Goal: Task Accomplishment & Management: Manage account settings

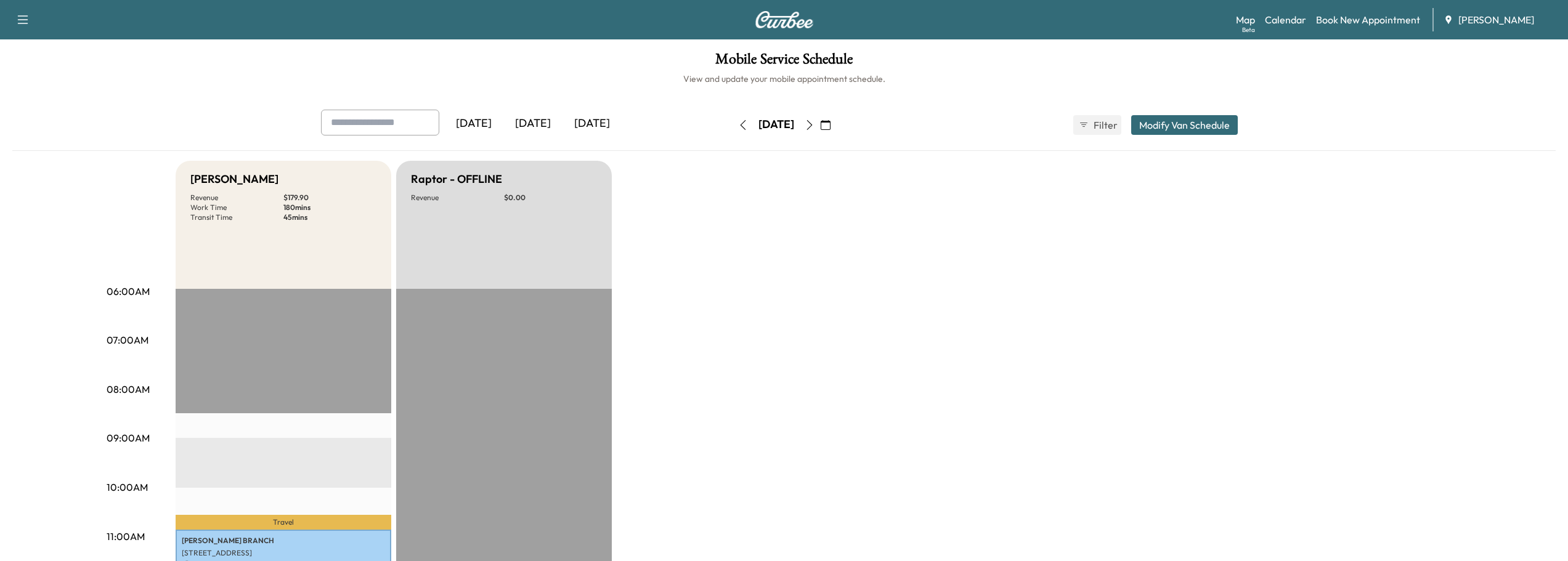
click at [814, 128] on icon "button" at bounding box center [810, 125] width 9 height 9
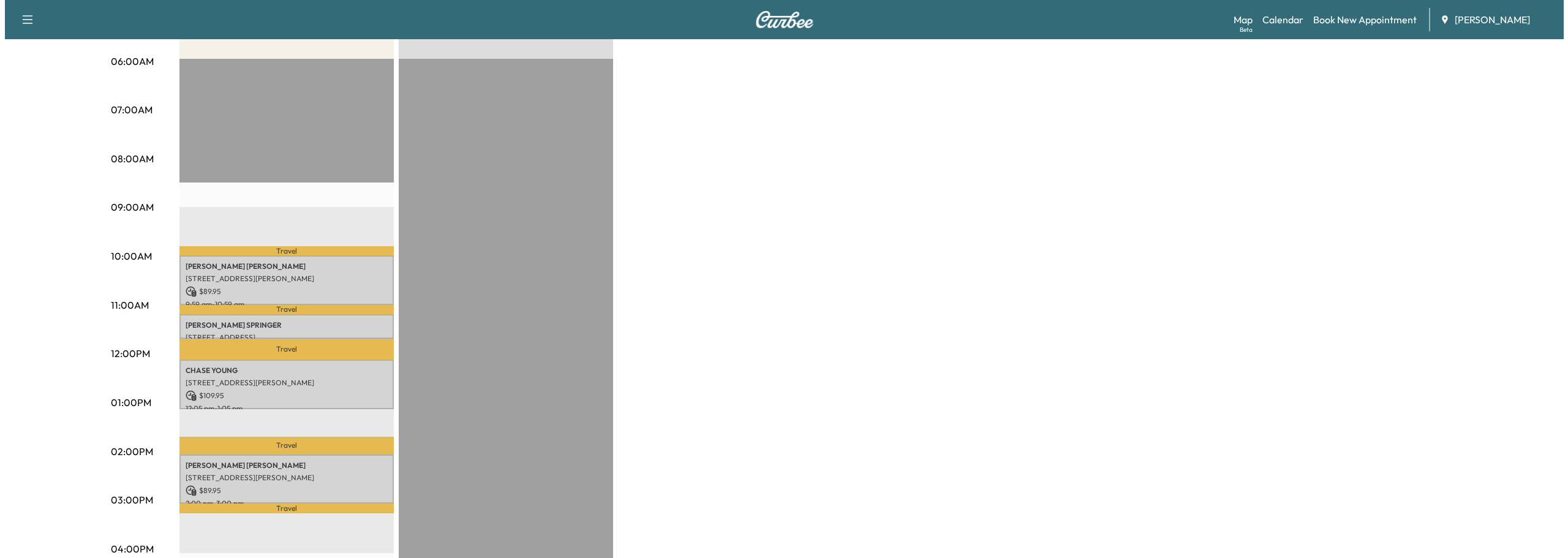
scroll to position [246, 0]
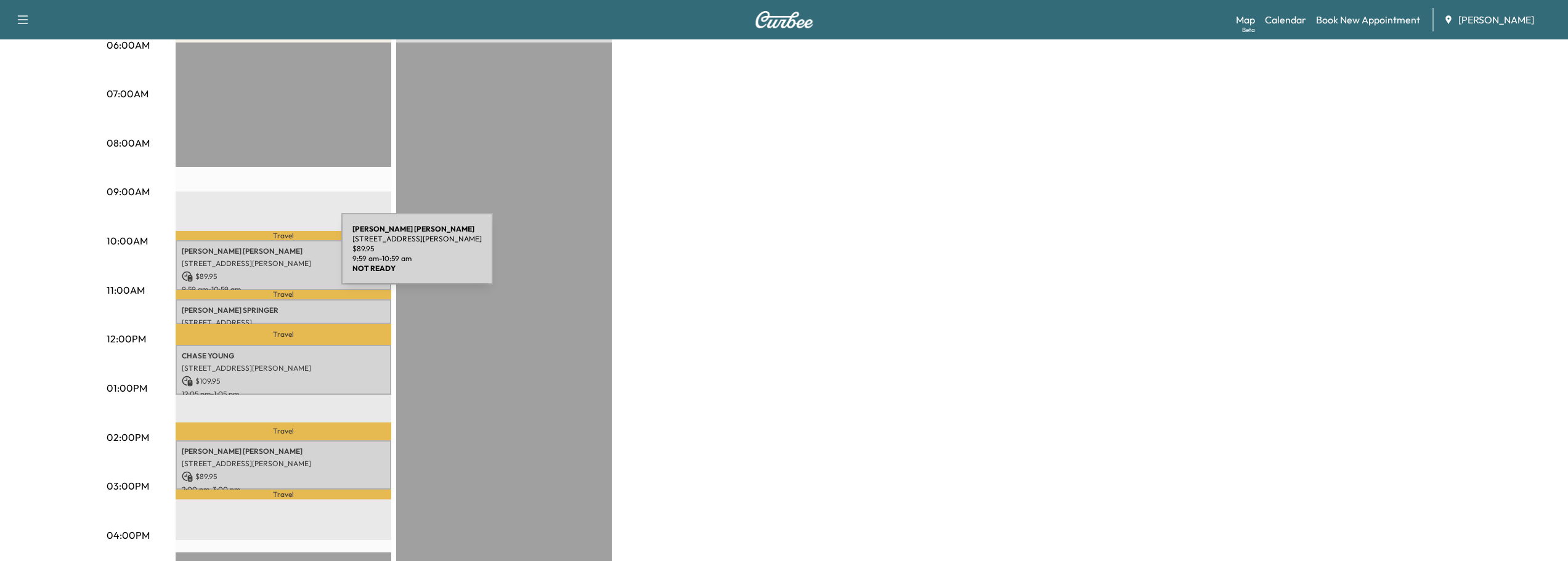
click at [249, 259] on p "[STREET_ADDRESS][PERSON_NAME]" at bounding box center [283, 264] width 203 height 9
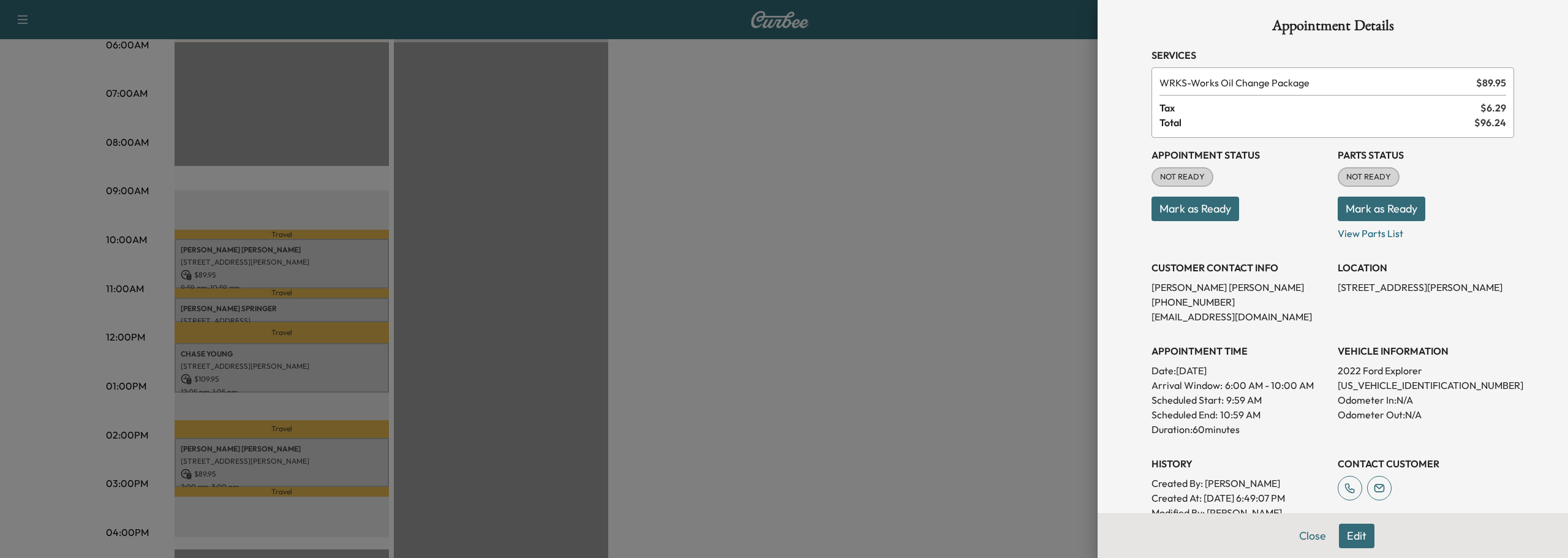
scroll to position [0, 0]
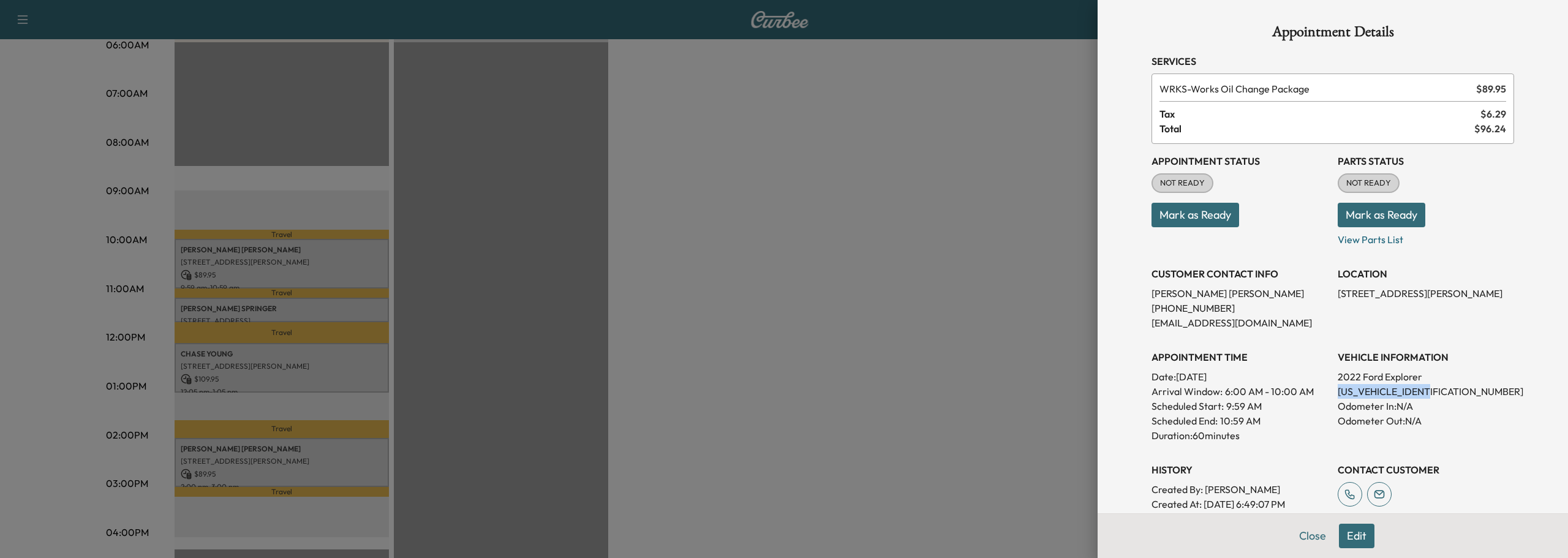
drag, startPoint x: 1328, startPoint y: 389, endPoint x: 1436, endPoint y: 397, distance: 108.3
click at [1436, 397] on div "Appointment Status NOT READY Mark as Ready Parts Status NOT READY Mark as Ready…" at bounding box center [1333, 343] width 363 height 397
copy p "[US_VEHICLE_IDENTIFICATION_NUMBER]"
click at [1299, 535] on button "Close" at bounding box center [1313, 536] width 43 height 24
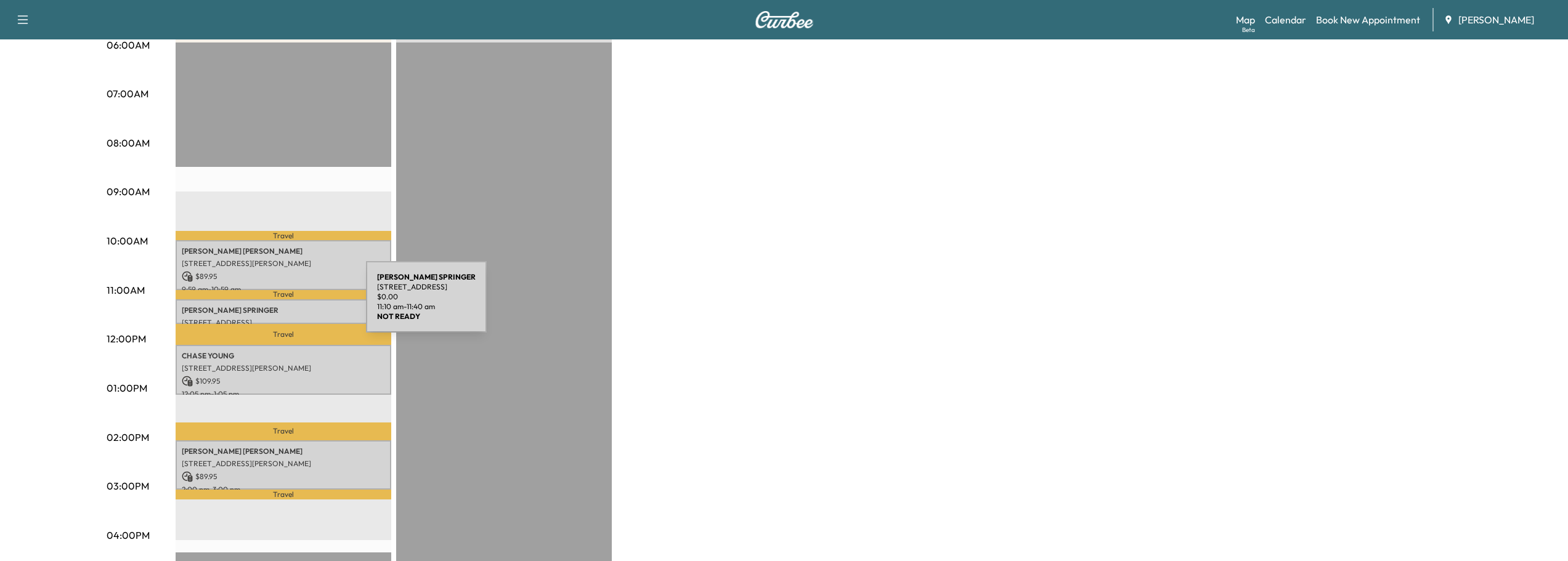
click at [273, 306] on p "[PERSON_NAME]" at bounding box center [283, 310] width 203 height 9
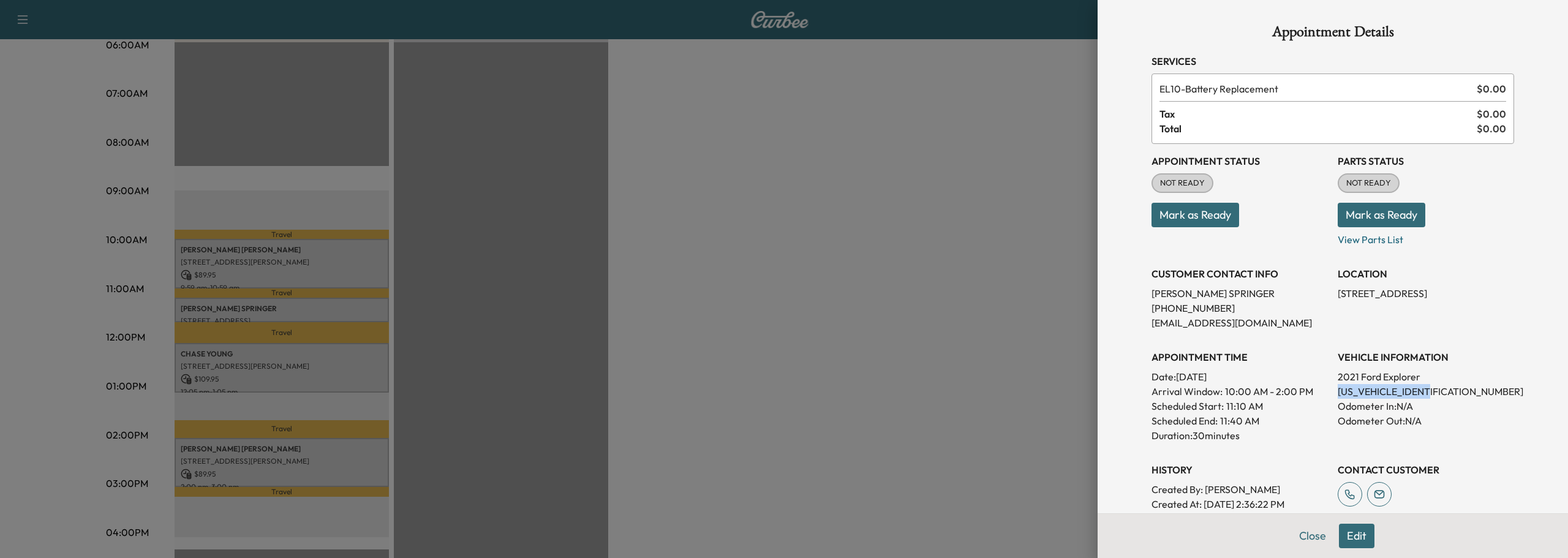
drag, startPoint x: 1324, startPoint y: 390, endPoint x: 1450, endPoint y: 390, distance: 126.0
click at [1450, 390] on div "Appointment Status NOT READY Mark as Ready Parts Status NOT READY Mark as Ready…" at bounding box center [1333, 327] width 363 height 368
copy p "[US_VEHICLE_IDENTIFICATION_NUMBER]"
click at [86, 303] on div at bounding box center [784, 279] width 1568 height 558
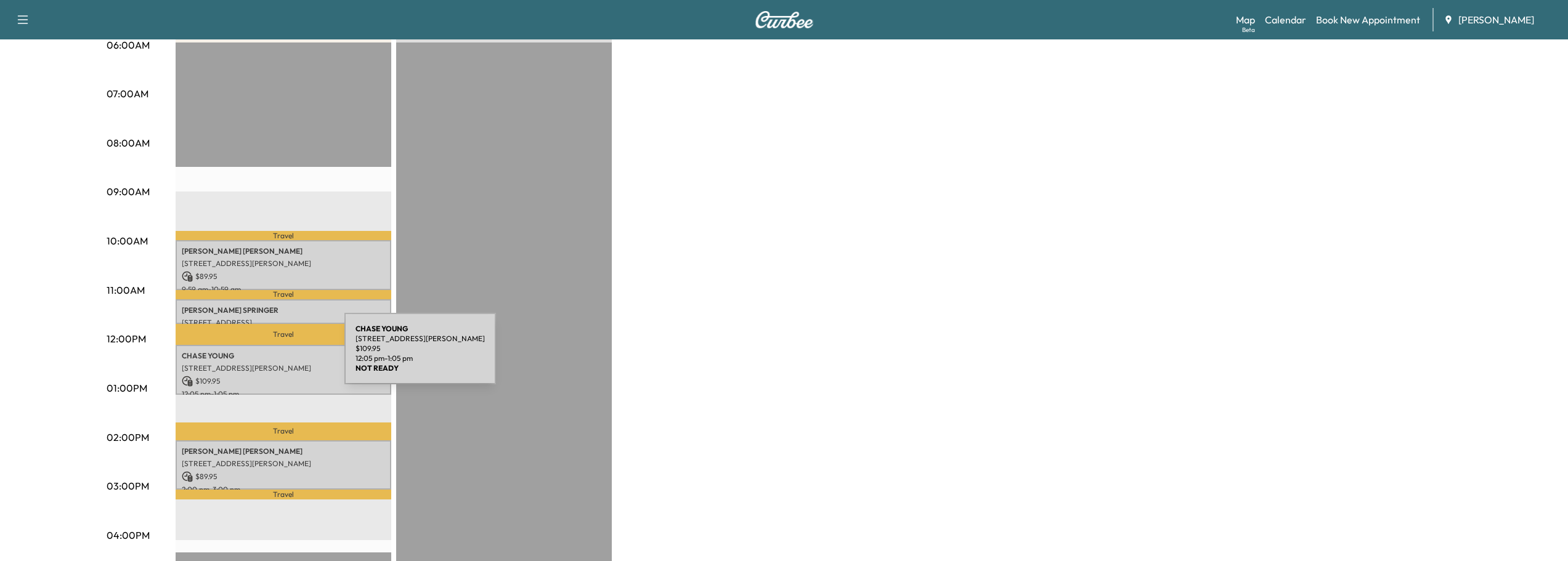
click at [252, 356] on p "[PERSON_NAME]" at bounding box center [283, 356] width 203 height 9
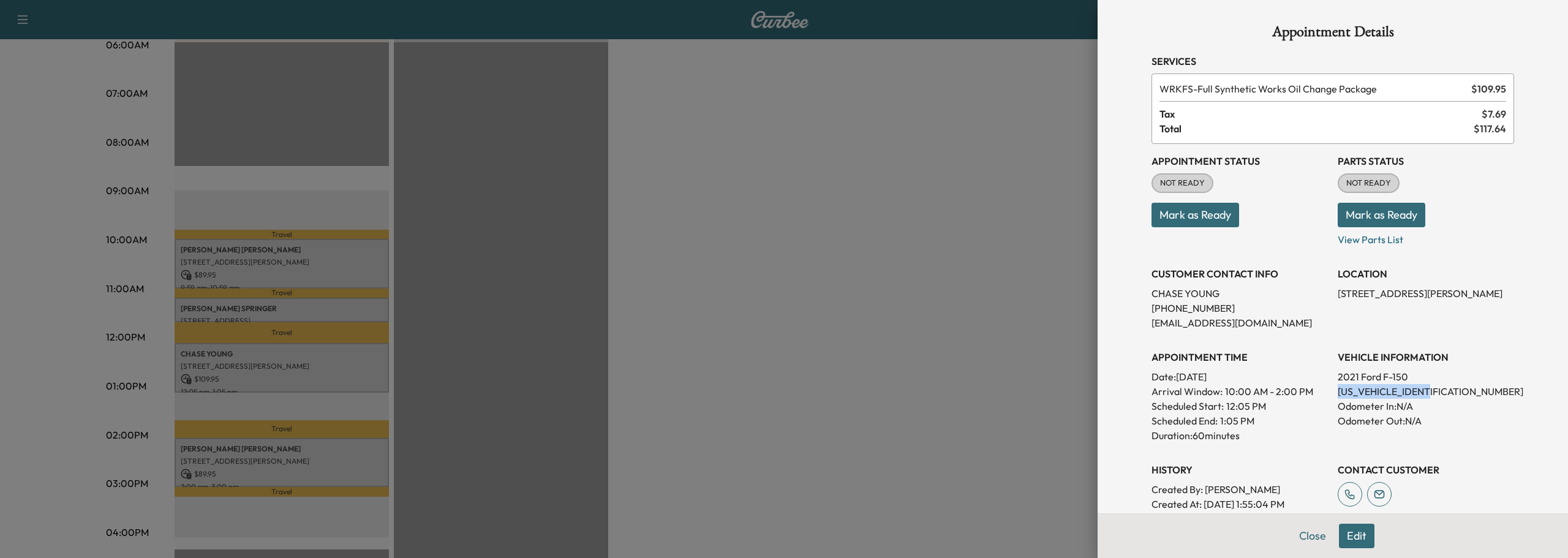
drag, startPoint x: 1325, startPoint y: 391, endPoint x: 1427, endPoint y: 396, distance: 102.1
click at [1428, 396] on div "Appointment Status NOT READY Mark as Ready Parts Status NOT READY Mark as Ready…" at bounding box center [1333, 343] width 363 height 397
copy p "[US_VEHICLE_IDENTIFICATION_NUMBER]"
click at [1302, 535] on button "Close" at bounding box center [1313, 536] width 43 height 24
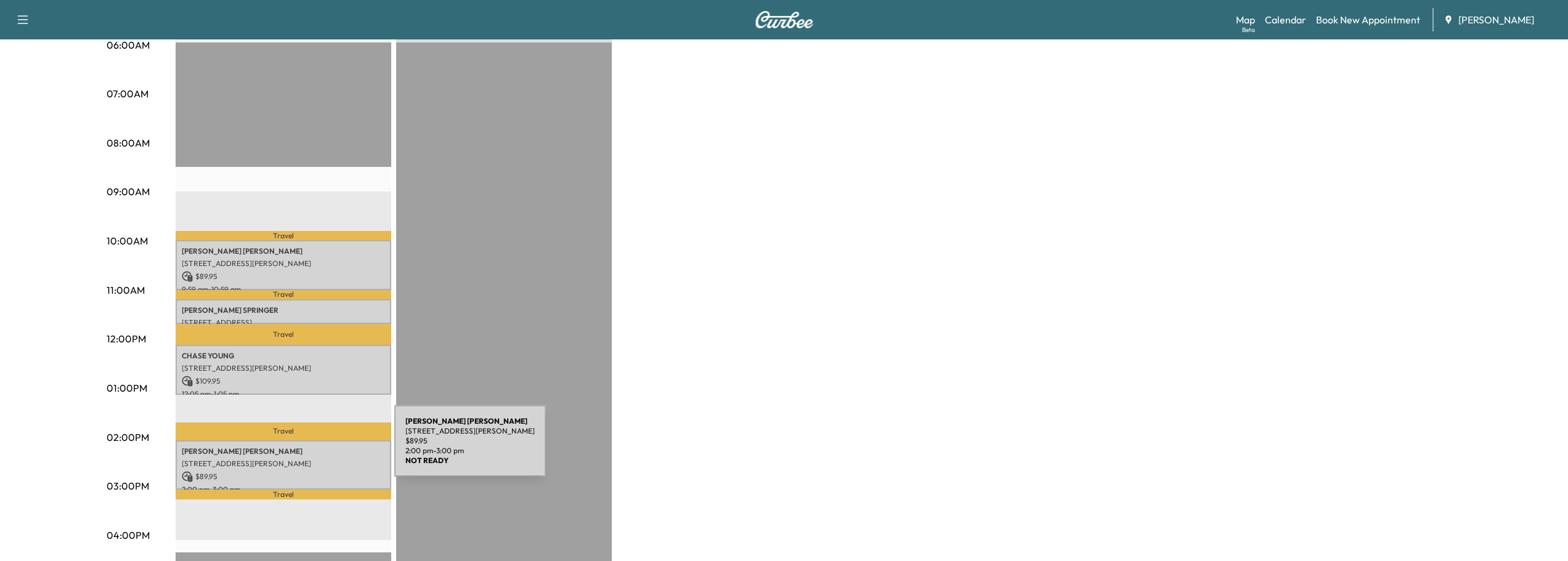
click at [302, 448] on p "[PERSON_NAME]" at bounding box center [283, 451] width 203 height 9
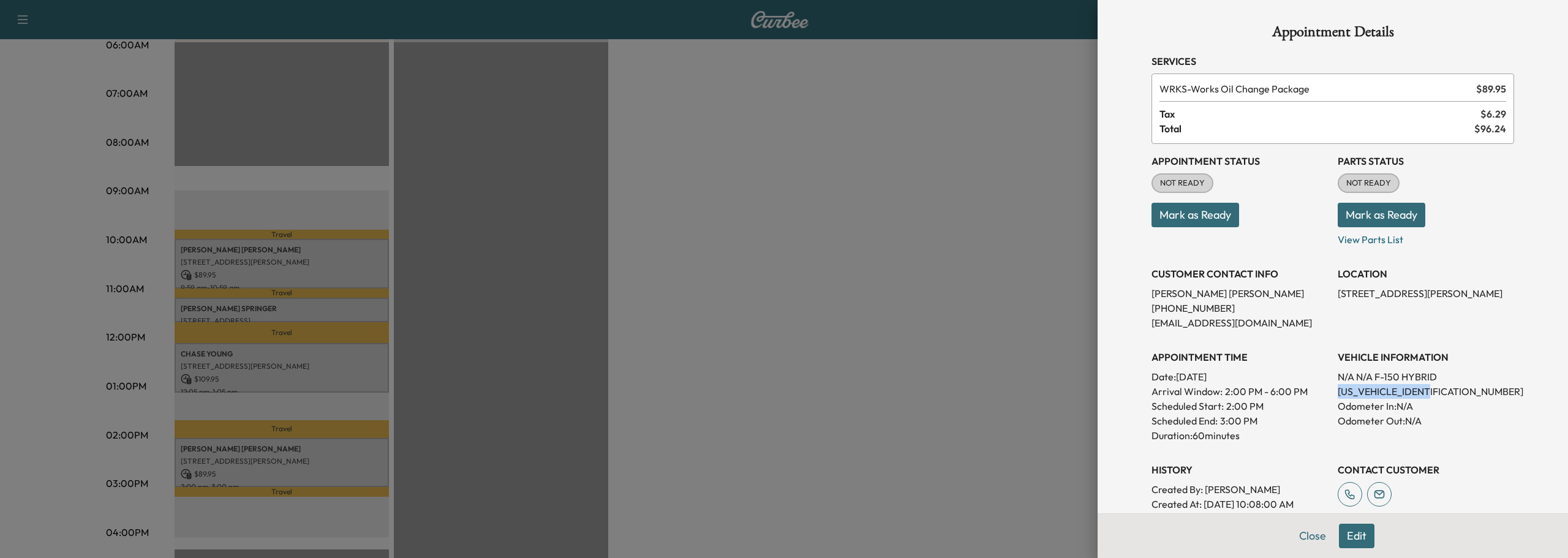
drag, startPoint x: 1330, startPoint y: 391, endPoint x: 1449, endPoint y: 396, distance: 119.1
click at [1449, 396] on p "[US_VEHICLE_IDENTIFICATION_NUMBER]" at bounding box center [1427, 391] width 177 height 15
copy p "[US_VEHICLE_IDENTIFICATION_NUMBER]"
click at [1297, 537] on button "Close" at bounding box center [1313, 536] width 43 height 24
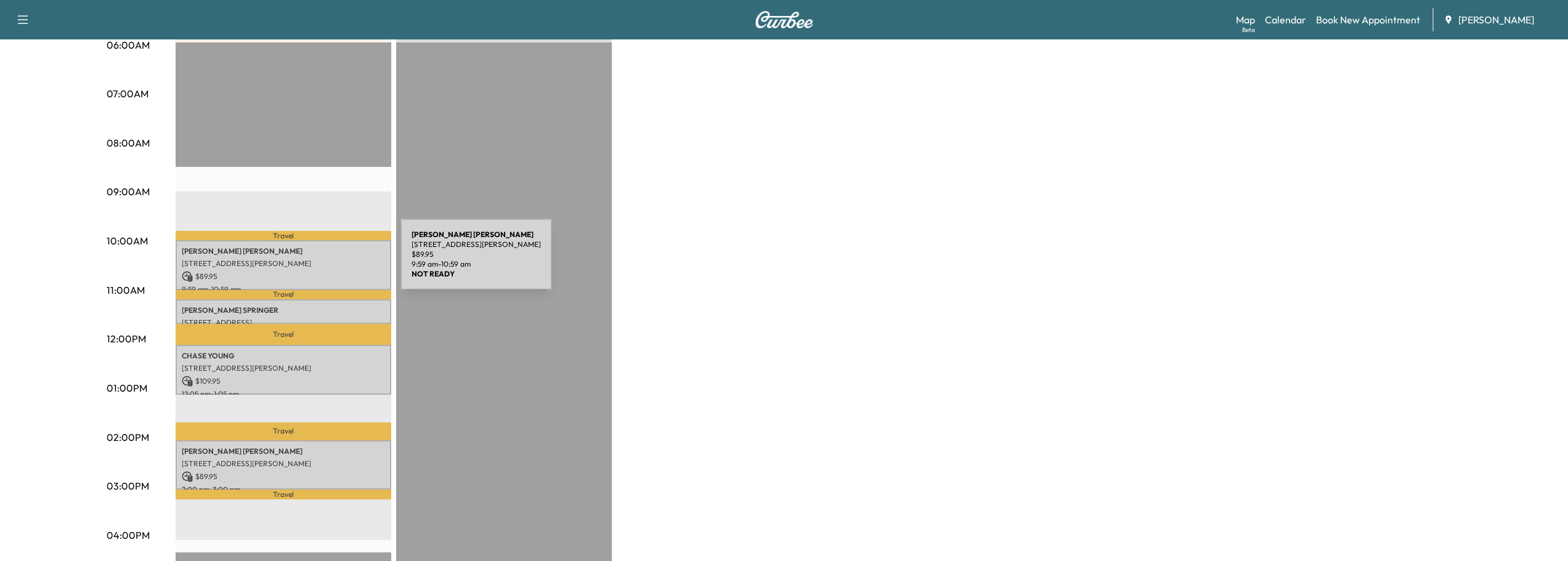
click at [308, 262] on p "[STREET_ADDRESS][PERSON_NAME]" at bounding box center [283, 264] width 203 height 9
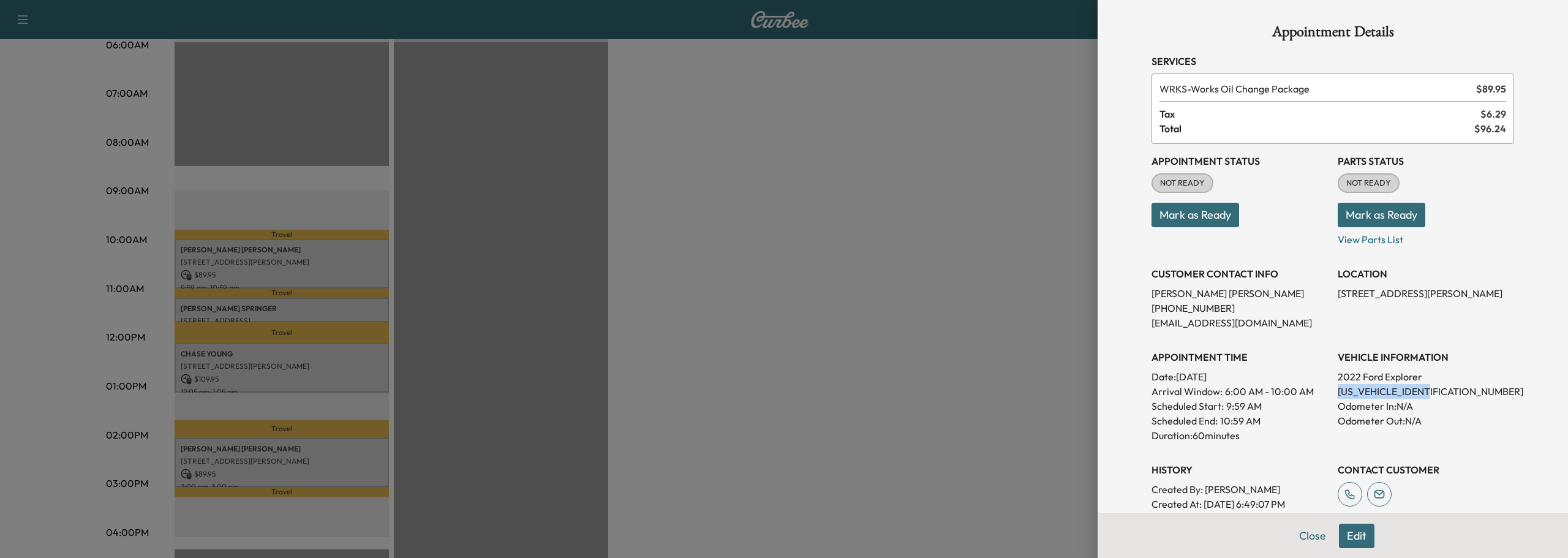
drag, startPoint x: 1326, startPoint y: 391, endPoint x: 1444, endPoint y: 396, distance: 118.1
click at [1444, 396] on div "Appointment Status NOT READY Mark as Ready Parts Status NOT READY Mark as Ready…" at bounding box center [1333, 343] width 363 height 397
copy p "[US_VEHICLE_IDENTIFICATION_NUMBER]"
